Goal: Transaction & Acquisition: Download file/media

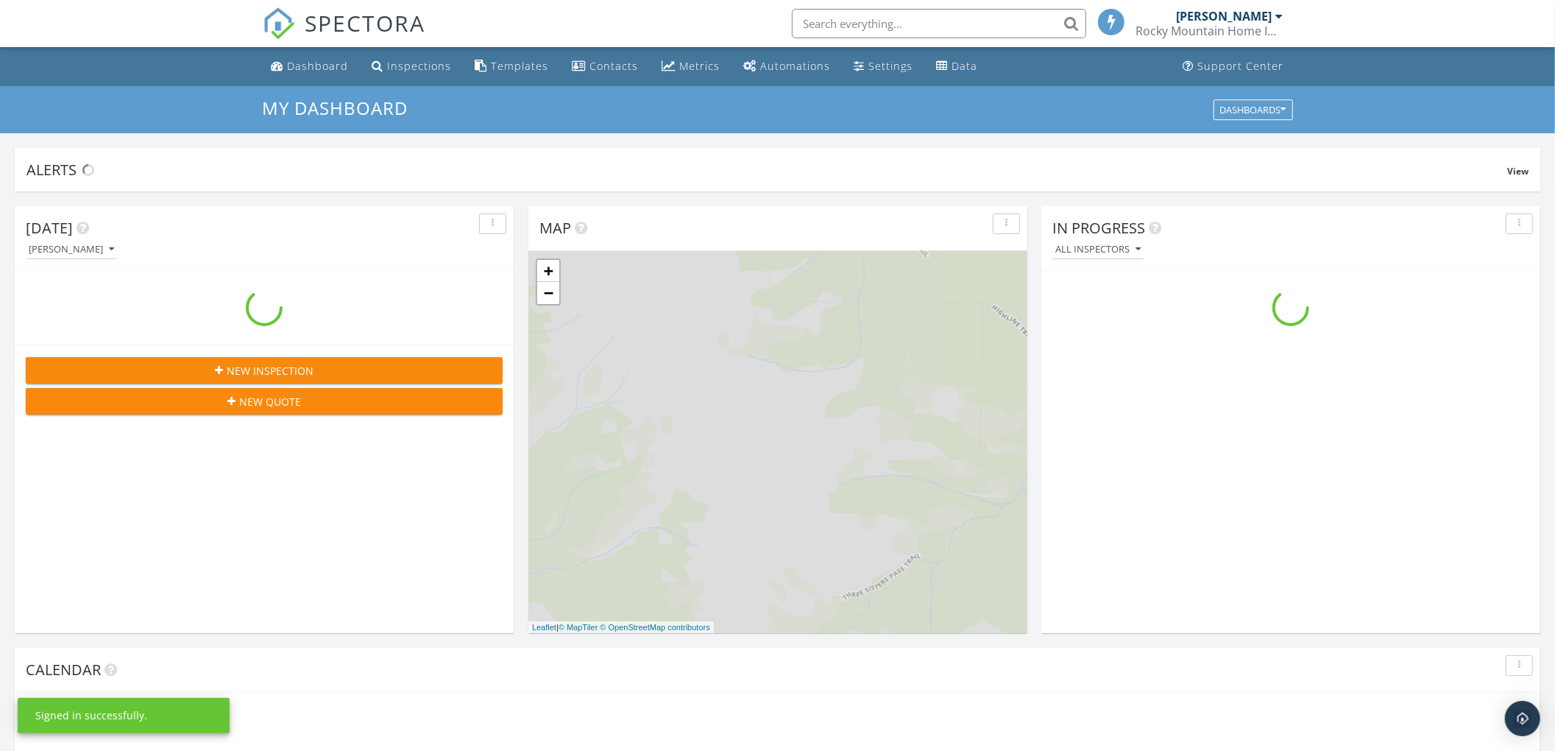
scroll to position [1370, 1585]
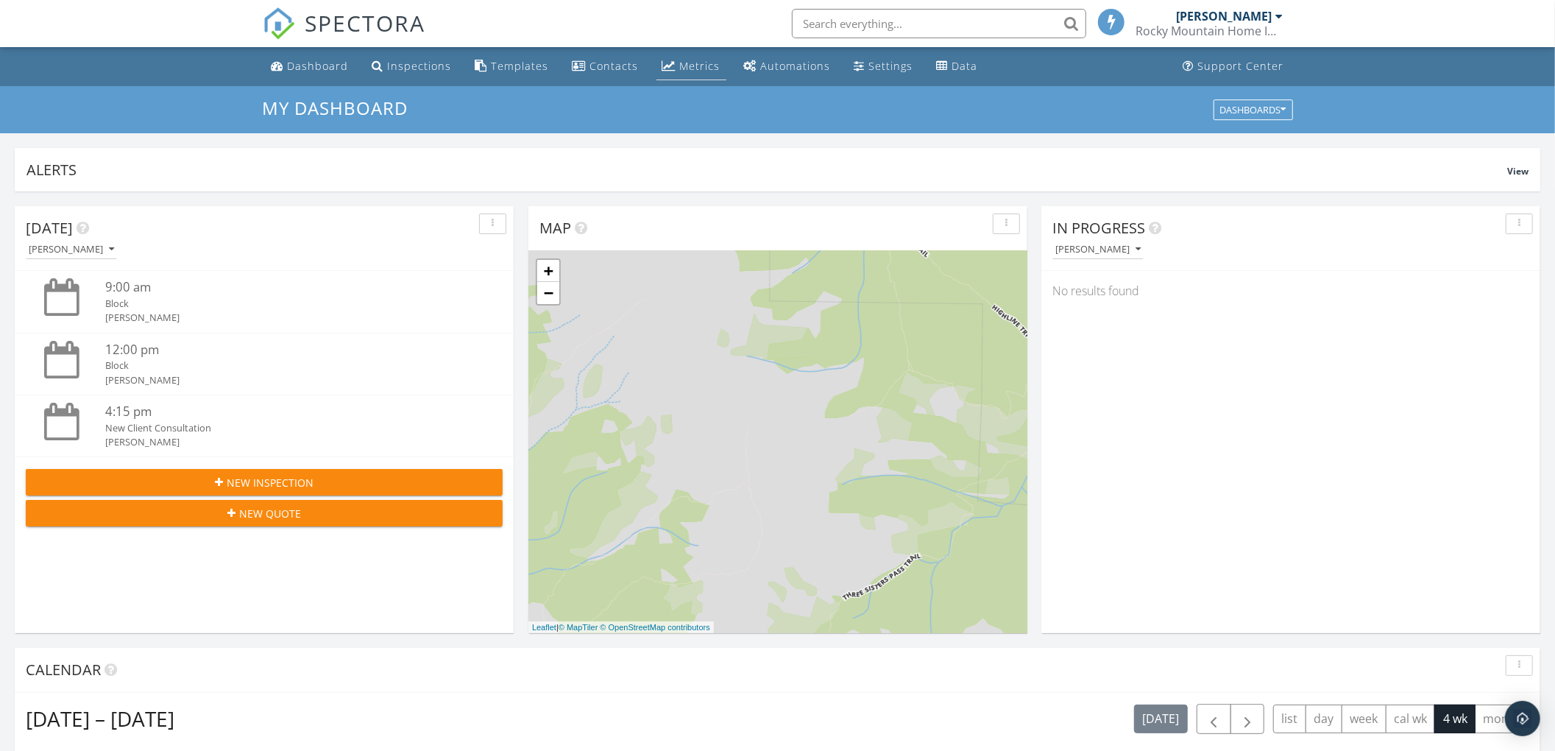
click at [684, 60] on div "Metrics" at bounding box center [700, 66] width 40 height 14
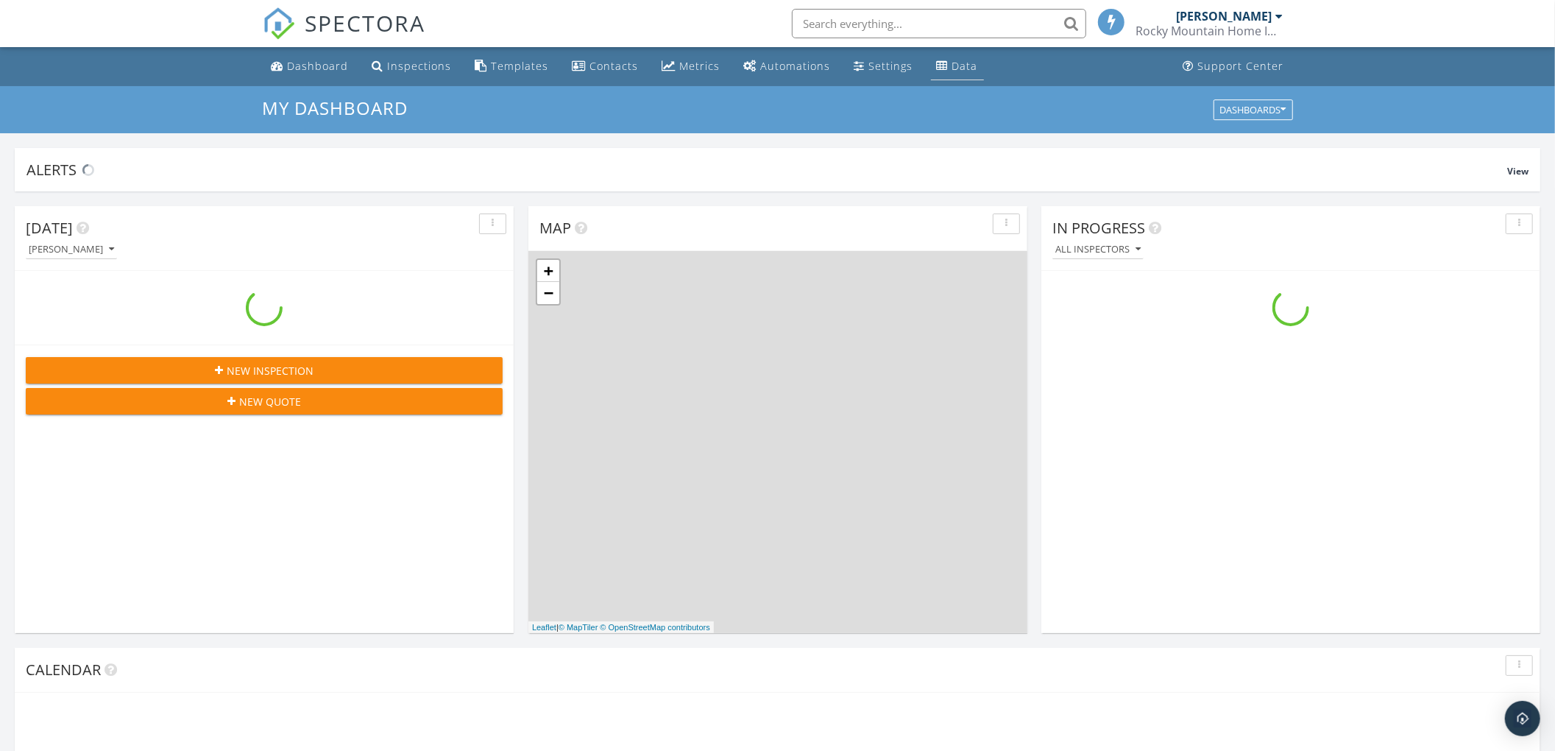
click at [952, 71] on div "Data" at bounding box center [965, 66] width 26 height 14
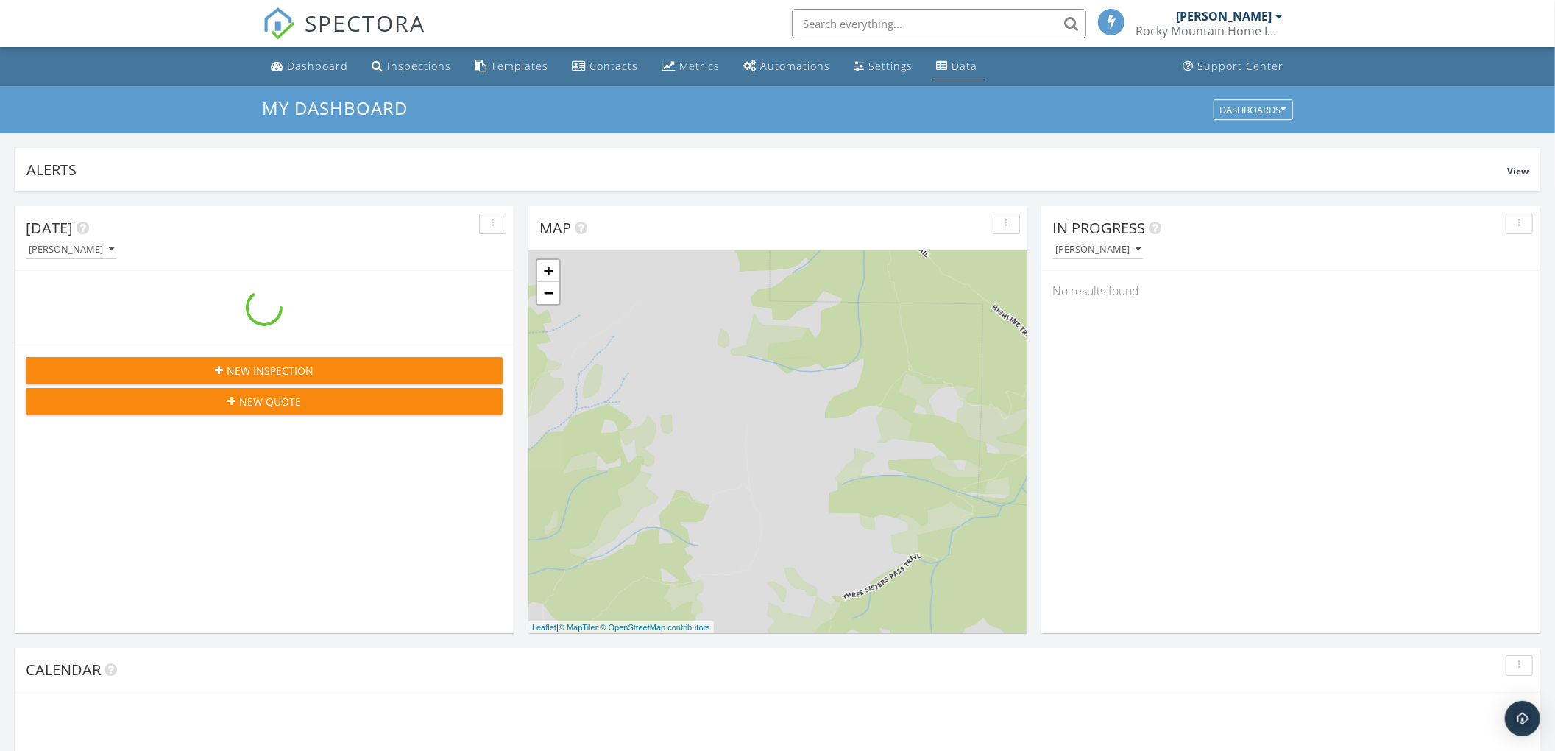
scroll to position [1370, 1585]
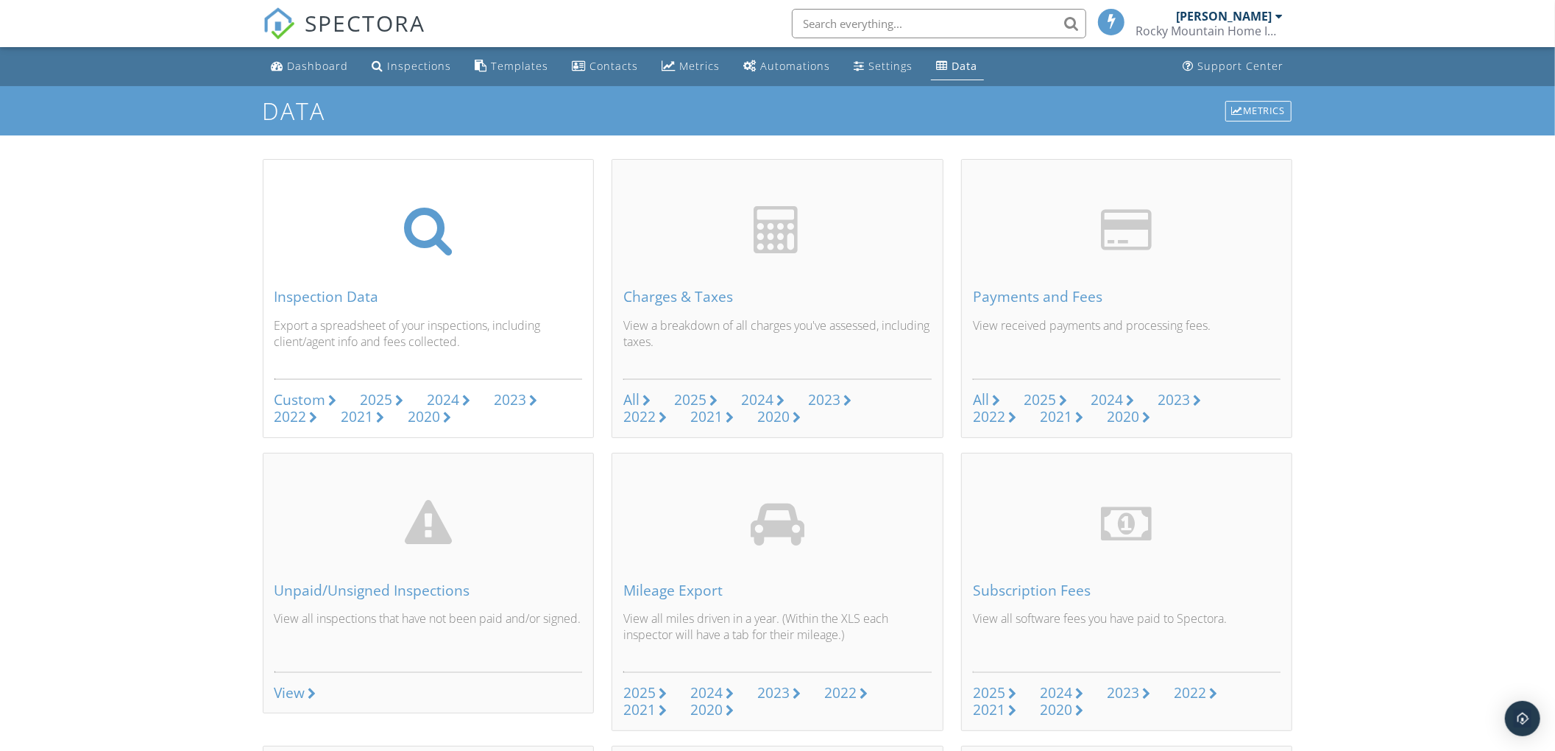
click at [305, 394] on div "Custom" at bounding box center [301, 399] width 52 height 20
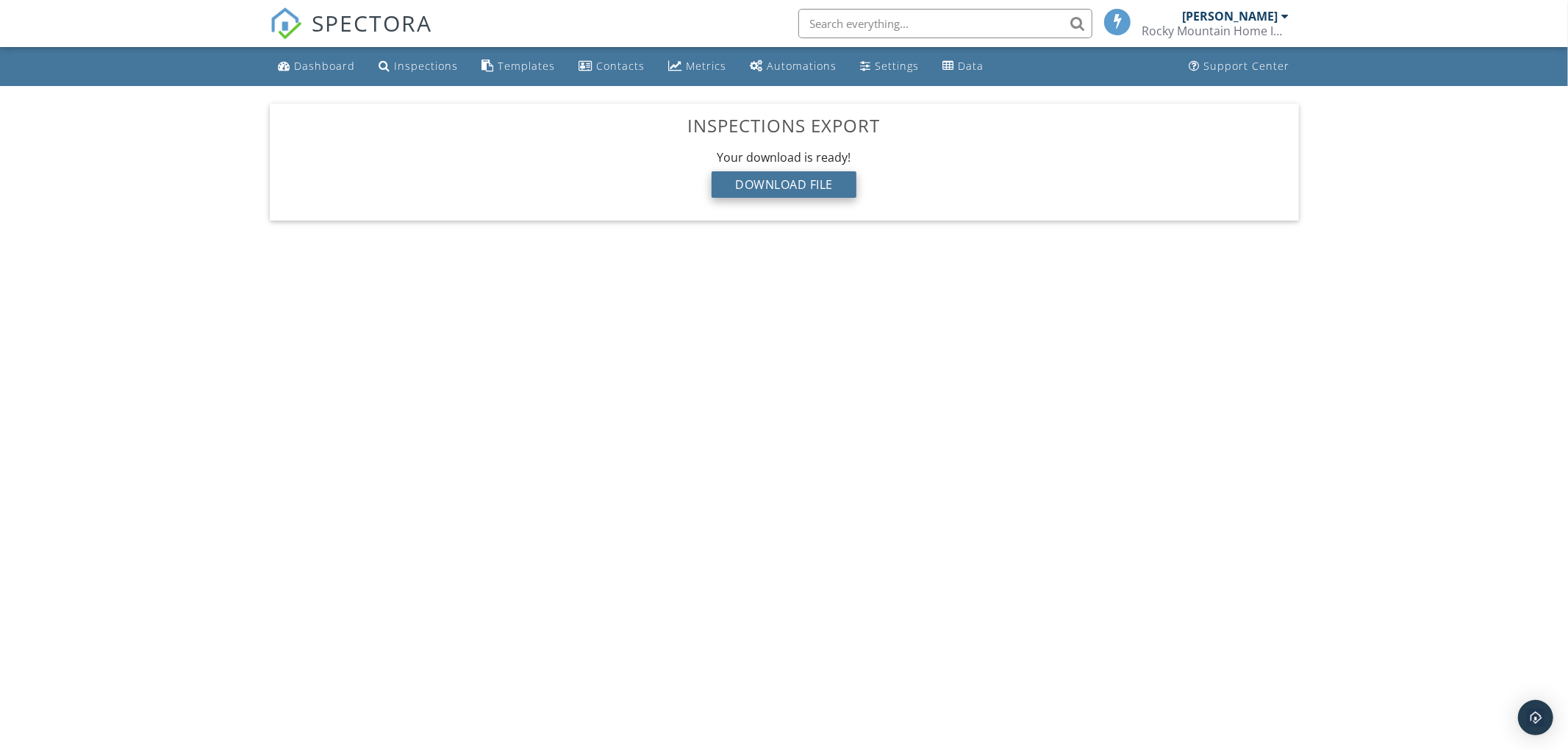
click at [758, 181] on div "Download File" at bounding box center [783, 184] width 145 height 26
click at [280, 471] on body "SPECTORA [PERSON_NAME] Rocky Mountain Home Inspections Ltd. Role: Inspector Cha…" at bounding box center [784, 370] width 1568 height 739
